Goal: Task Accomplishment & Management: Use online tool/utility

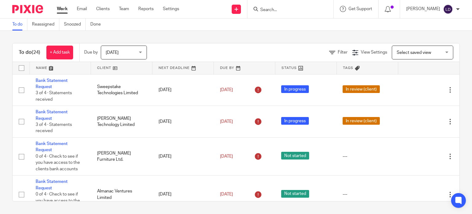
click at [117, 68] on link at bounding box center [121, 68] width 61 height 12
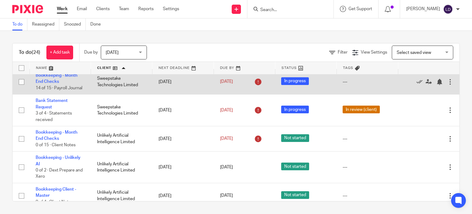
scroll to position [588, 0]
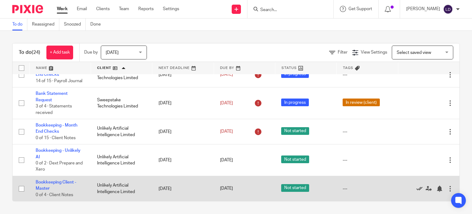
click at [417, 189] on icon at bounding box center [420, 188] width 6 height 6
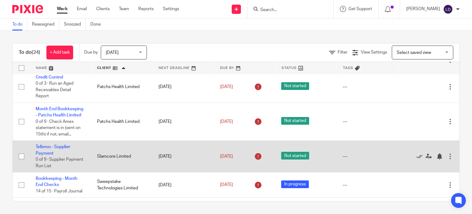
scroll to position [460, 0]
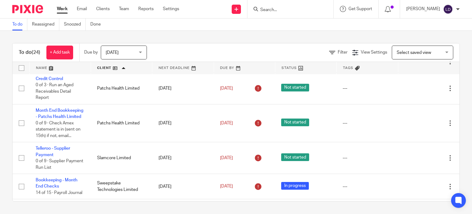
click at [273, 7] on form at bounding box center [293, 9] width 66 height 8
click at [274, 8] on input "Search" at bounding box center [287, 10] width 55 height 6
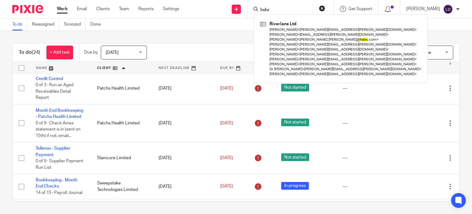
type input "hsbc"
drag, startPoint x: 324, startPoint y: 8, endPoint x: 323, endPoint y: 11, distance: 3.6
click at [324, 8] on button "reset" at bounding box center [322, 8] width 6 height 6
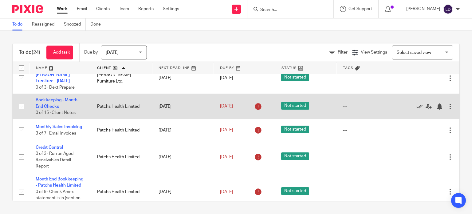
scroll to position [408, 0]
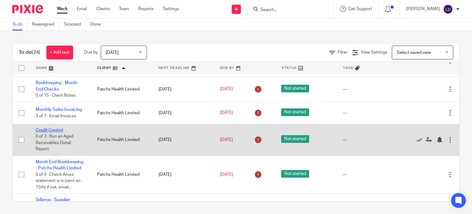
click at [56, 130] on link "Credit Control" at bounding box center [49, 130] width 27 height 4
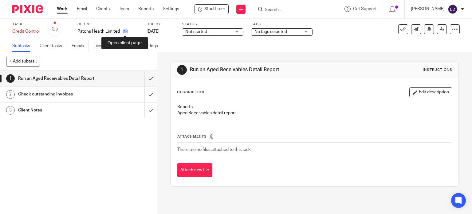
click at [125, 31] on icon at bounding box center [125, 31] width 5 height 5
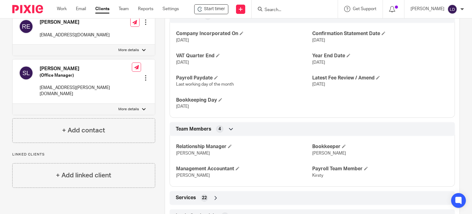
scroll to position [437, 0]
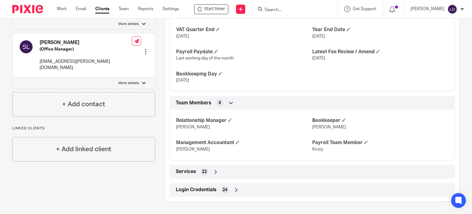
click at [244, 189] on div "Login Credentials 24" at bounding box center [312, 190] width 276 height 10
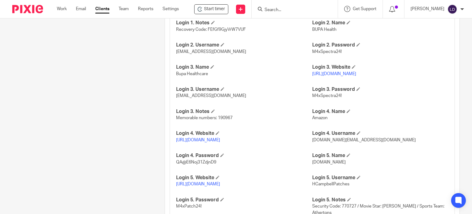
scroll to position [693, 0]
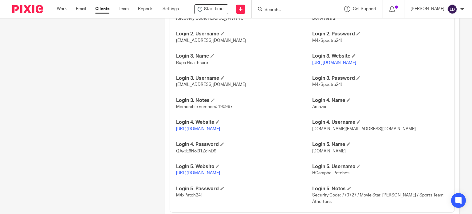
click at [220, 175] on link "https://www1.secure.hsbcnet.com/" at bounding box center [198, 173] width 44 height 4
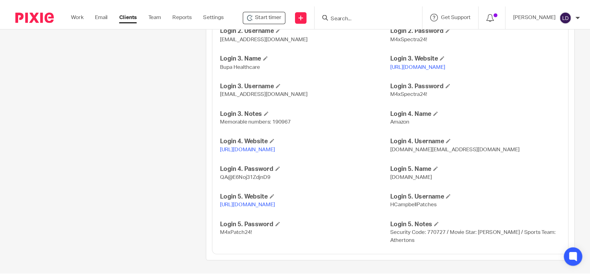
scroll to position [715, 0]
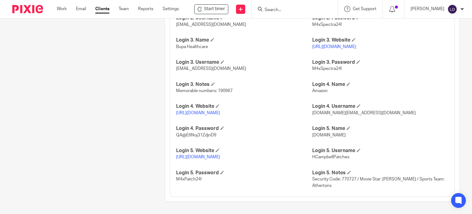
click at [322, 156] on span "HCampbellPatches" at bounding box center [330, 157] width 37 height 4
click at [323, 157] on span "HCampbellPatches" at bounding box center [330, 157] width 37 height 4
click at [324, 157] on span "HCampbellPatches" at bounding box center [330, 157] width 37 height 4
copy span "HCampbellPatches"
click at [188, 178] on span "M4xPatch24!" at bounding box center [189, 179] width 26 height 4
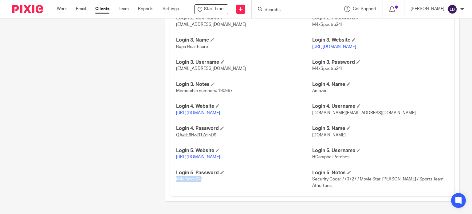
click at [188, 178] on span "M4xPatch24!" at bounding box center [189, 179] width 26 height 4
click at [189, 178] on span "M4xPatch24!" at bounding box center [189, 179] width 26 height 4
copy p "M4xPatch24!"
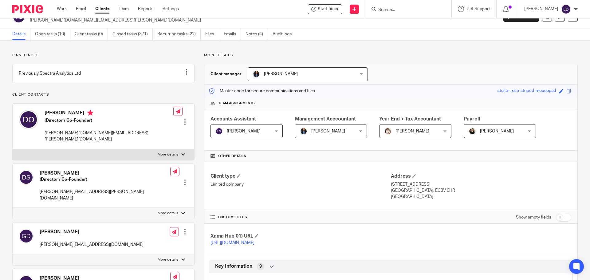
scroll to position [0, 0]
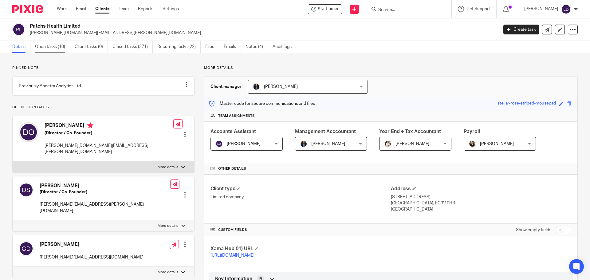
click at [49, 49] on link "Open tasks (10)" at bounding box center [52, 47] width 35 height 12
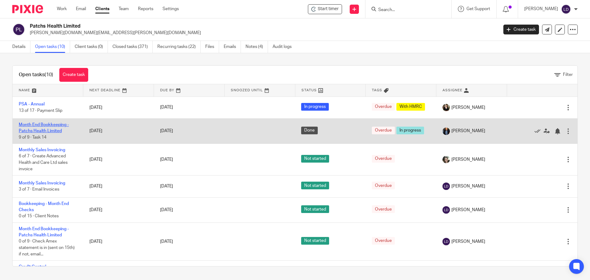
scroll to position [51, 0]
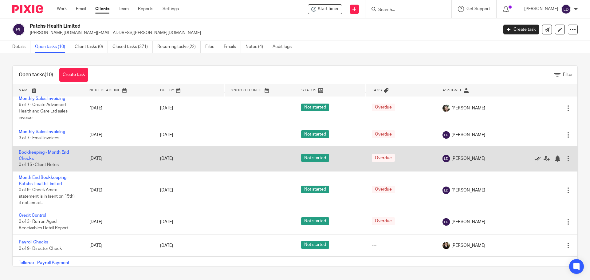
click at [535, 159] on icon at bounding box center [538, 159] width 6 height 6
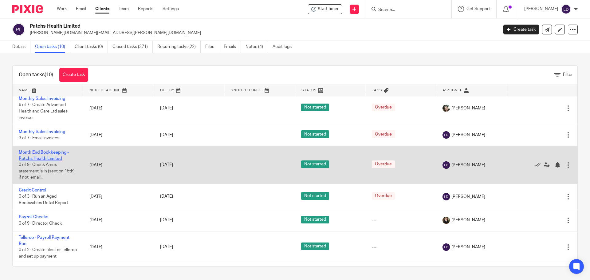
click at [54, 154] on link "Month End Bookkeeping - Patchs Health Limited" at bounding box center [44, 155] width 50 height 10
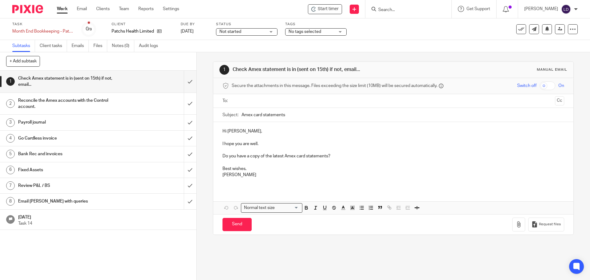
click at [258, 30] on span "Not started" at bounding box center [243, 32] width 46 height 6
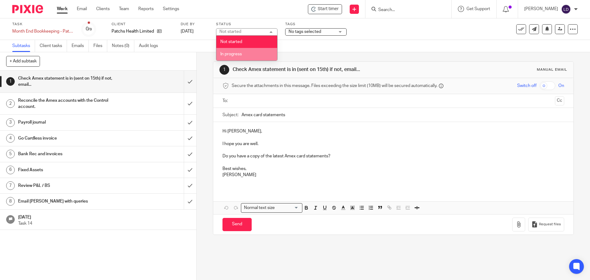
click at [254, 53] on li "In progress" at bounding box center [246, 54] width 61 height 13
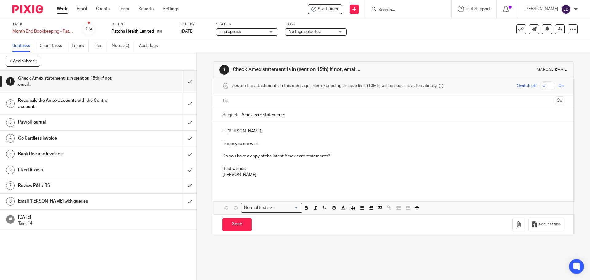
click at [307, 54] on div "1 Check Amex statement is in (sent on 15th) if not, email... Manual email Secur…" at bounding box center [393, 148] width 361 height 192
click at [186, 83] on input "submit" at bounding box center [98, 82] width 197 height 22
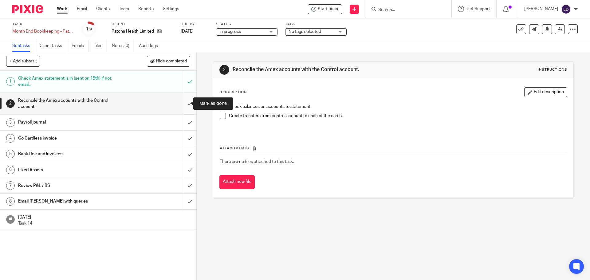
click at [183, 105] on input "submit" at bounding box center [98, 104] width 197 height 22
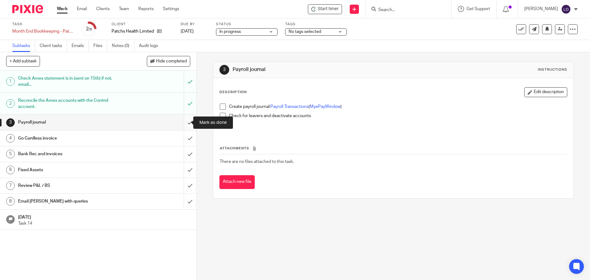
click at [186, 118] on input "submit" at bounding box center [98, 122] width 197 height 15
click at [186, 137] on input "submit" at bounding box center [98, 138] width 197 height 15
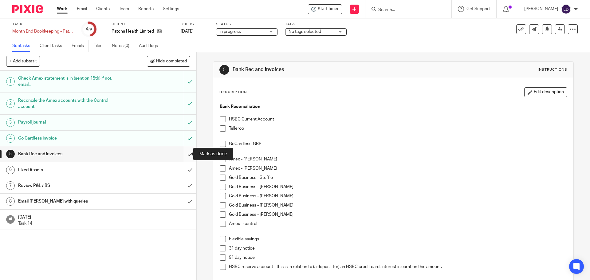
click at [185, 157] on input "submit" at bounding box center [98, 153] width 197 height 15
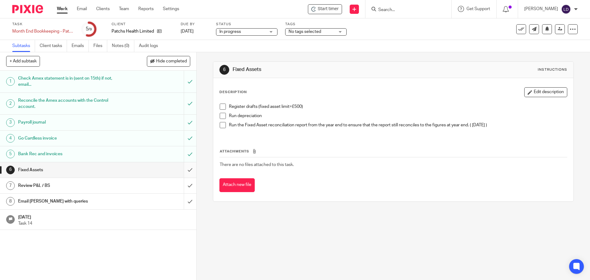
click at [183, 168] on input "submit" at bounding box center [98, 169] width 197 height 15
click at [184, 189] on input "submit" at bounding box center [98, 185] width 197 height 15
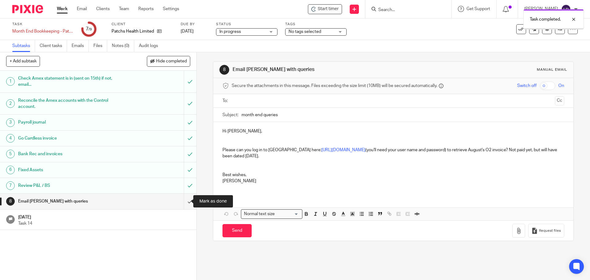
click at [178, 199] on input "submit" at bounding box center [98, 201] width 197 height 15
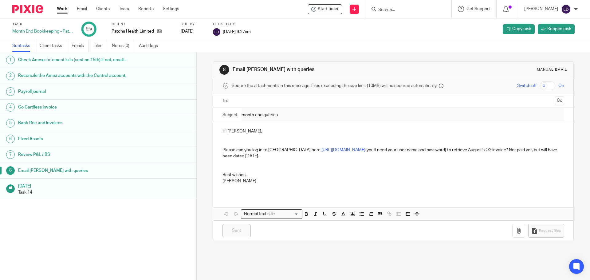
click at [59, 6] on link "Work" at bounding box center [62, 9] width 11 height 6
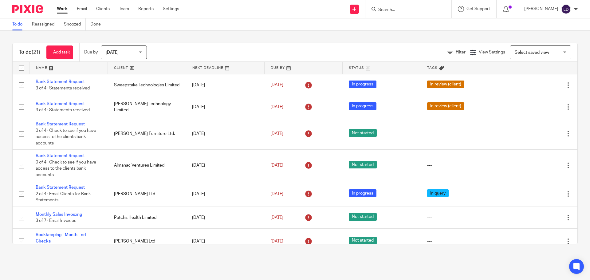
click at [142, 70] on link at bounding box center [147, 68] width 78 height 12
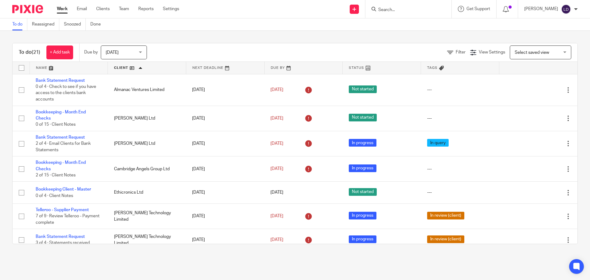
click at [413, 12] on input "Search" at bounding box center [405, 10] width 55 height 6
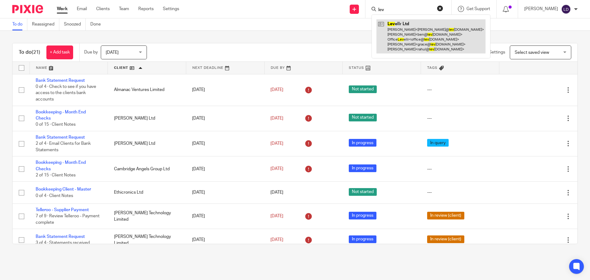
type input "lev"
click at [411, 30] on link at bounding box center [431, 36] width 109 height 34
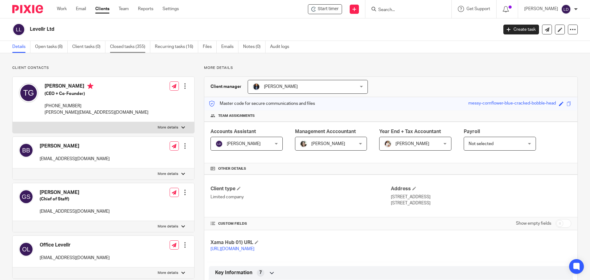
click at [123, 45] on link "Closed tasks (355)" at bounding box center [130, 47] width 40 height 12
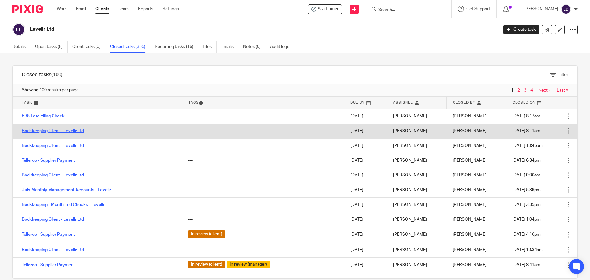
click at [80, 131] on link "Bookkeeping Client - Levellr Ltd" at bounding box center [53, 131] width 62 height 4
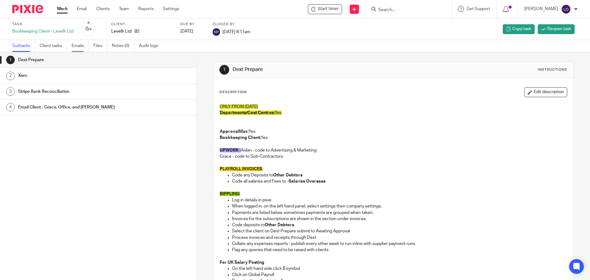
click at [75, 48] on link "Emails" at bounding box center [80, 46] width 17 height 12
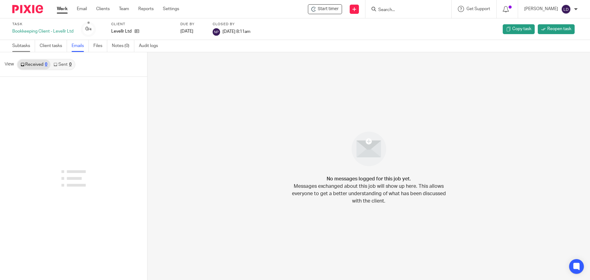
click at [24, 47] on link "Subtasks" at bounding box center [23, 46] width 23 height 12
